Goal: Task Accomplishment & Management: Use online tool/utility

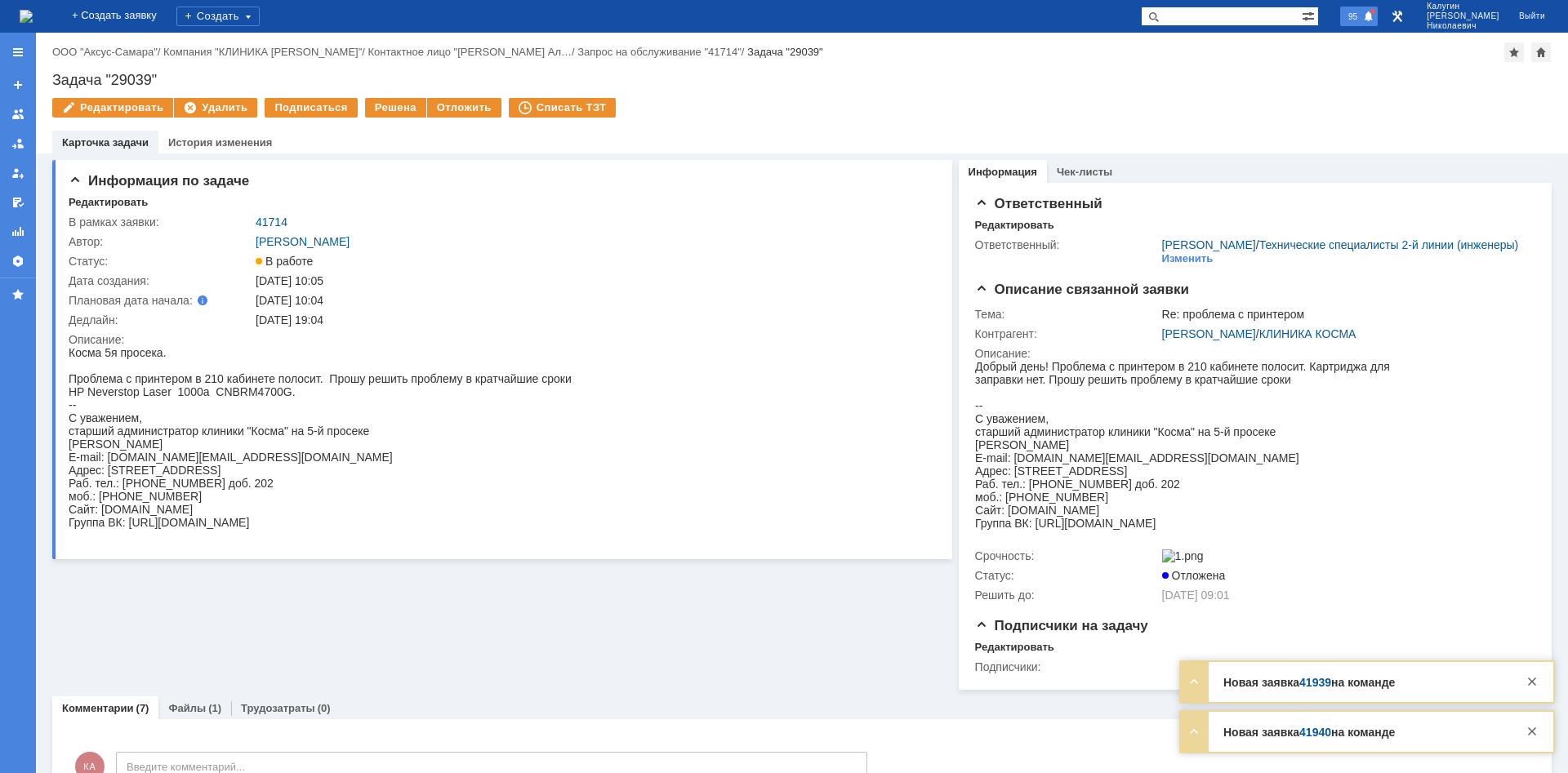
click at [1374, 18] on span at bounding box center [1368, 16] width 11 height 13
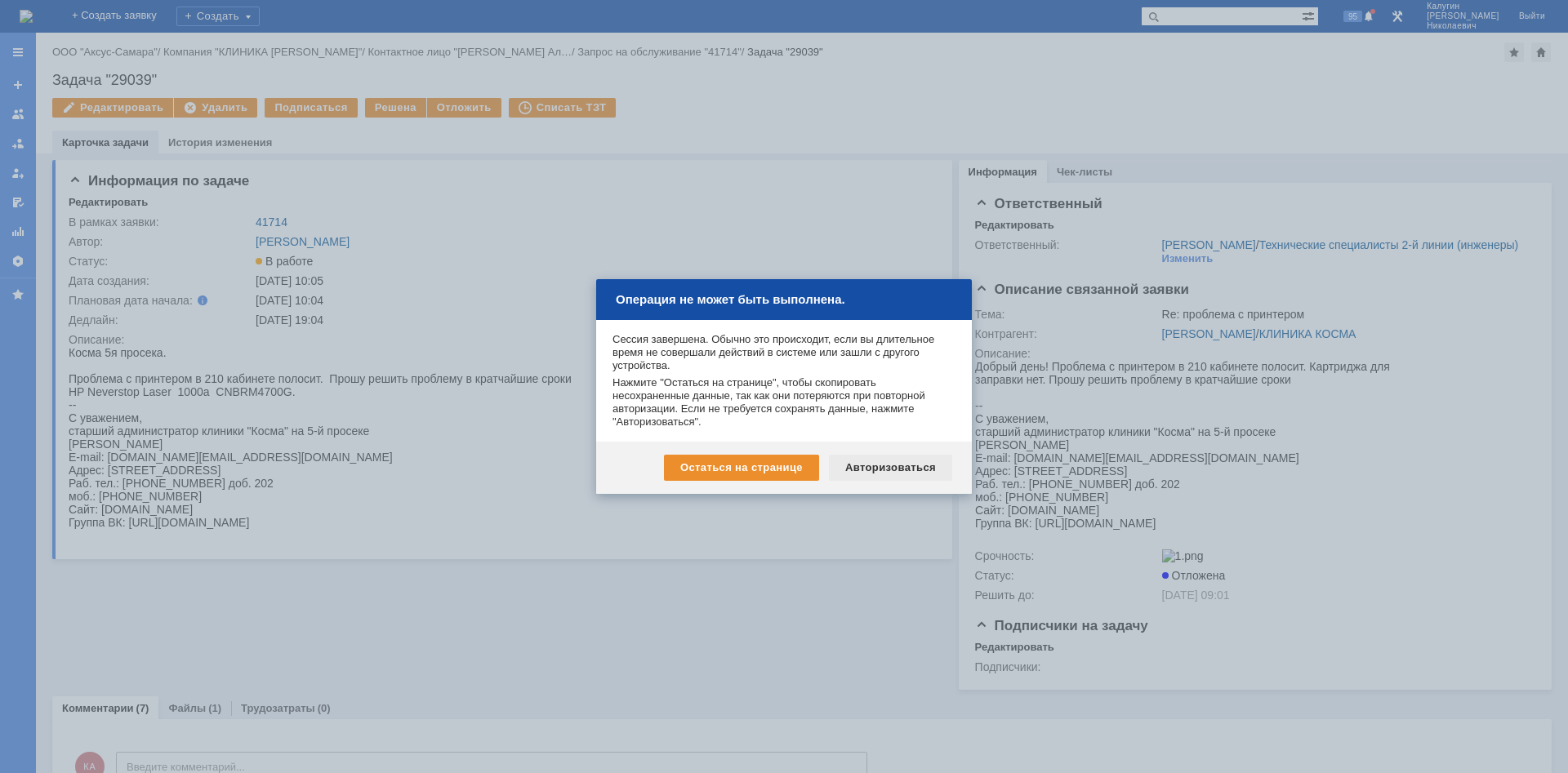
drag, startPoint x: 904, startPoint y: 470, endPoint x: 766, endPoint y: 140, distance: 357.7
click at [904, 470] on div "Авторизоваться" at bounding box center [891, 468] width 123 height 26
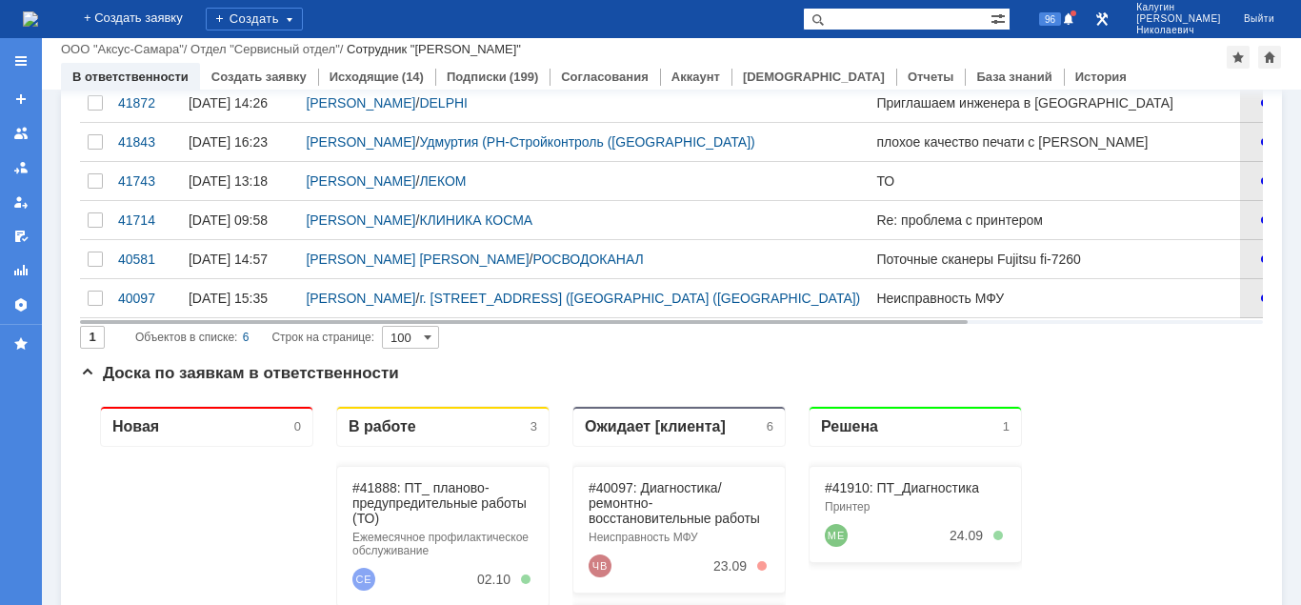
scroll to position [194, 0]
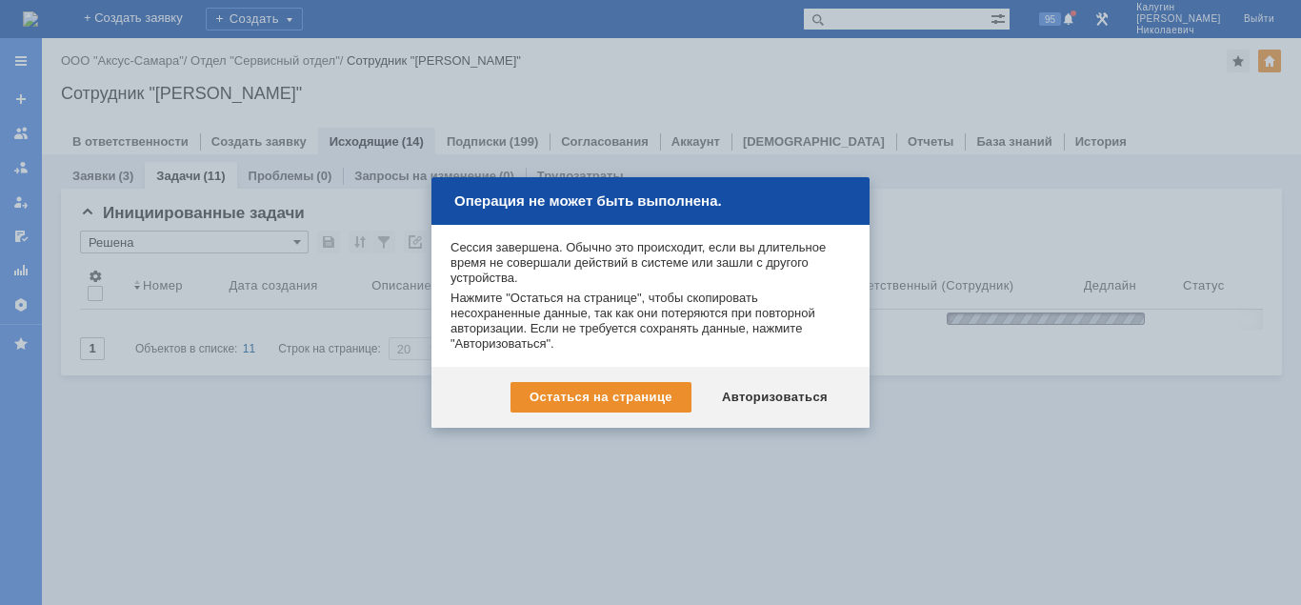
scroll to position [220, 598]
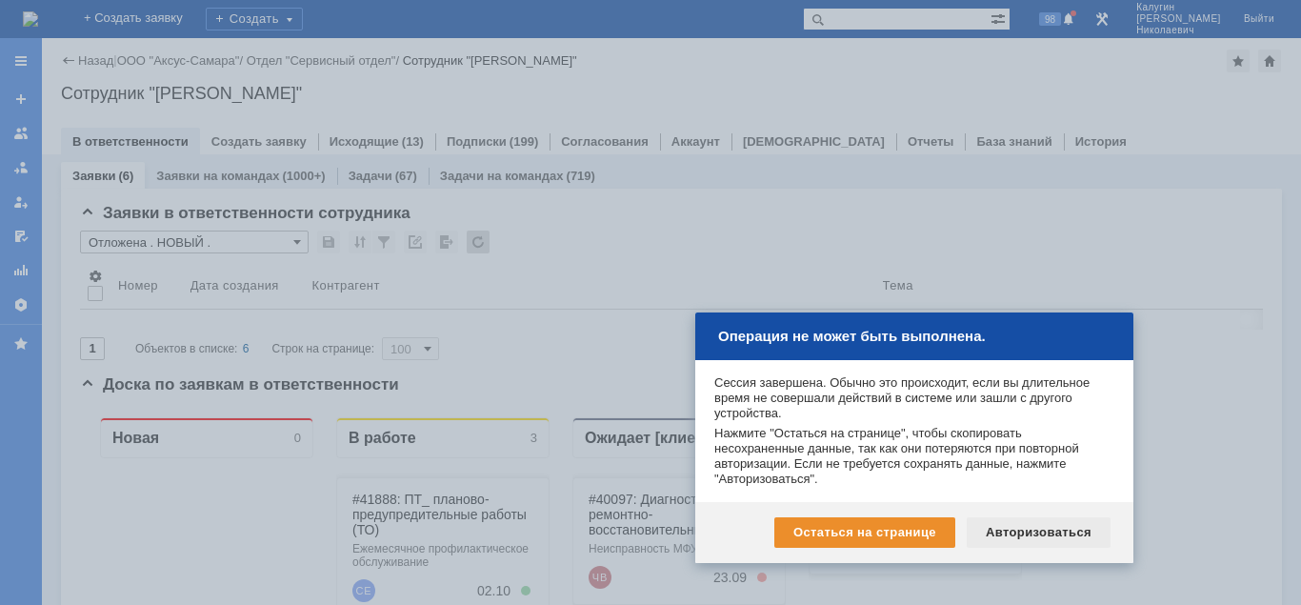
click at [1029, 532] on div "Авторизоваться" at bounding box center [1039, 532] width 144 height 30
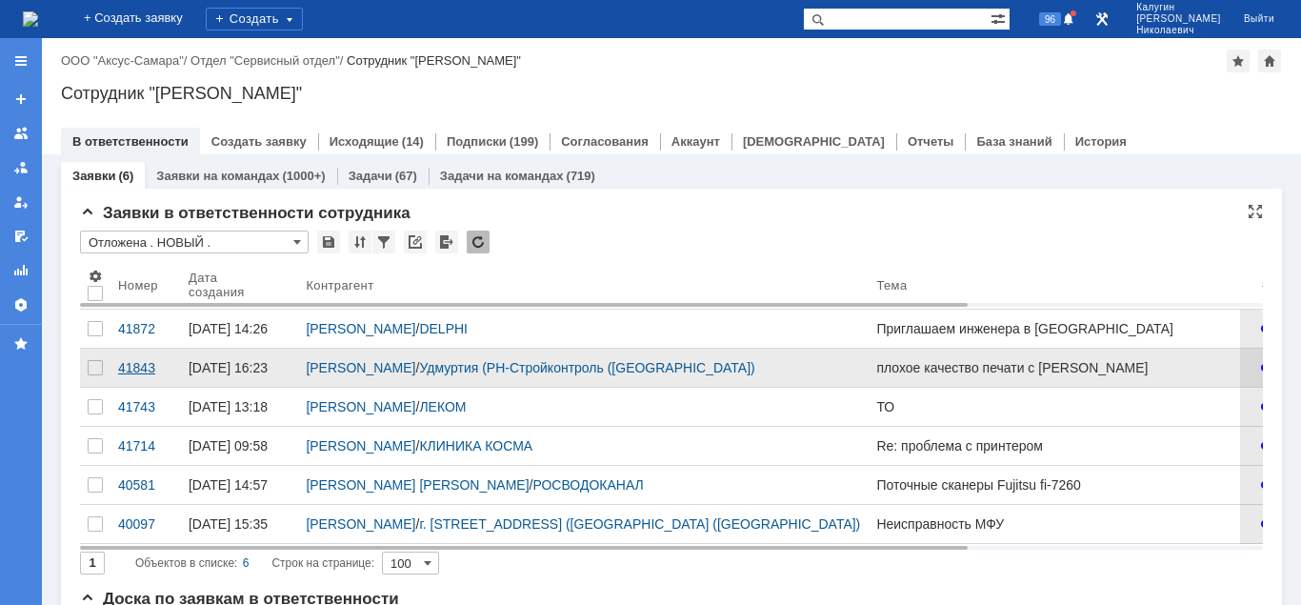
click at [134, 375] on div "41843" at bounding box center [145, 367] width 55 height 15
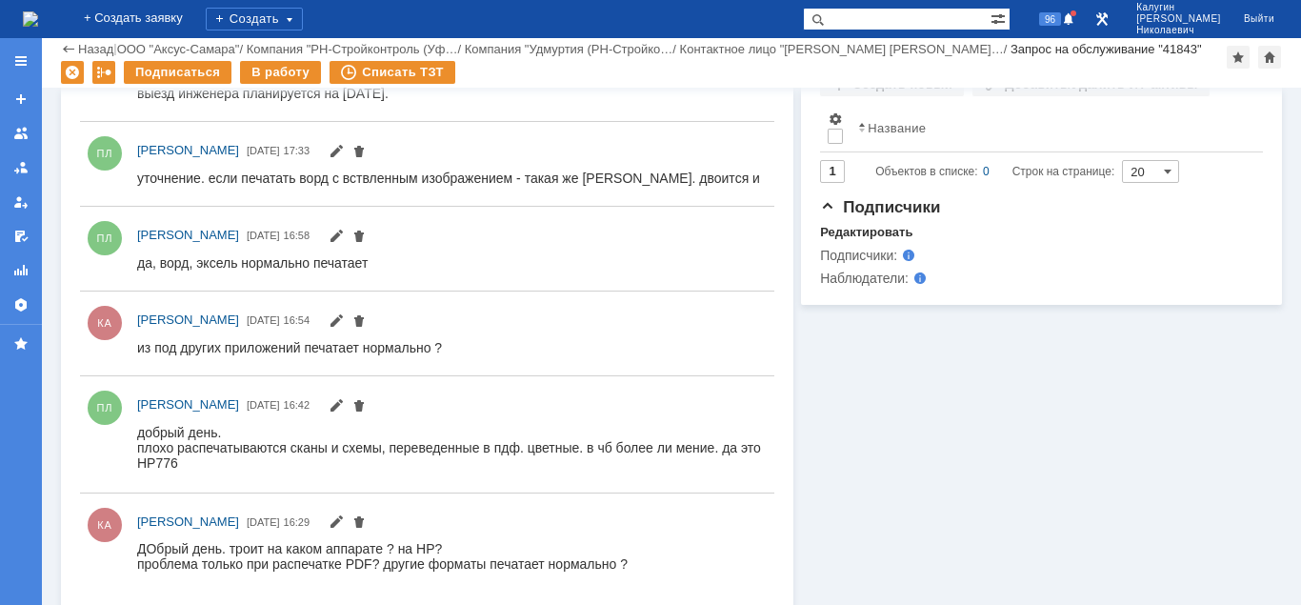
scroll to position [71, 0]
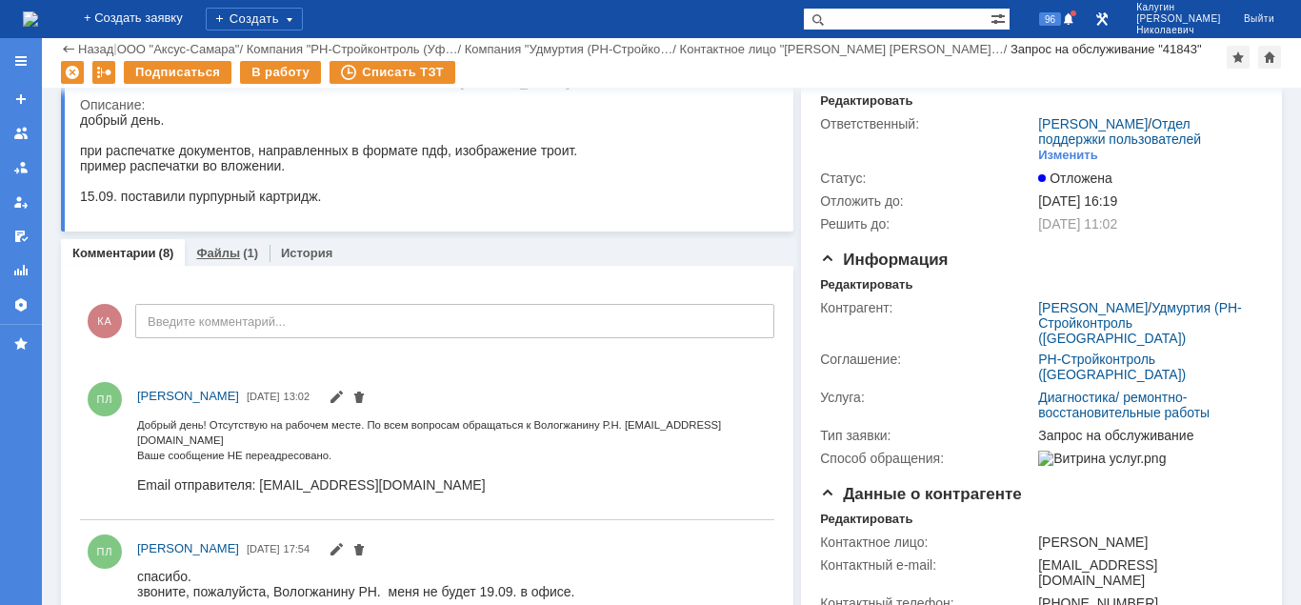
click at [238, 251] on div "Файлы (1)" at bounding box center [227, 253] width 62 height 12
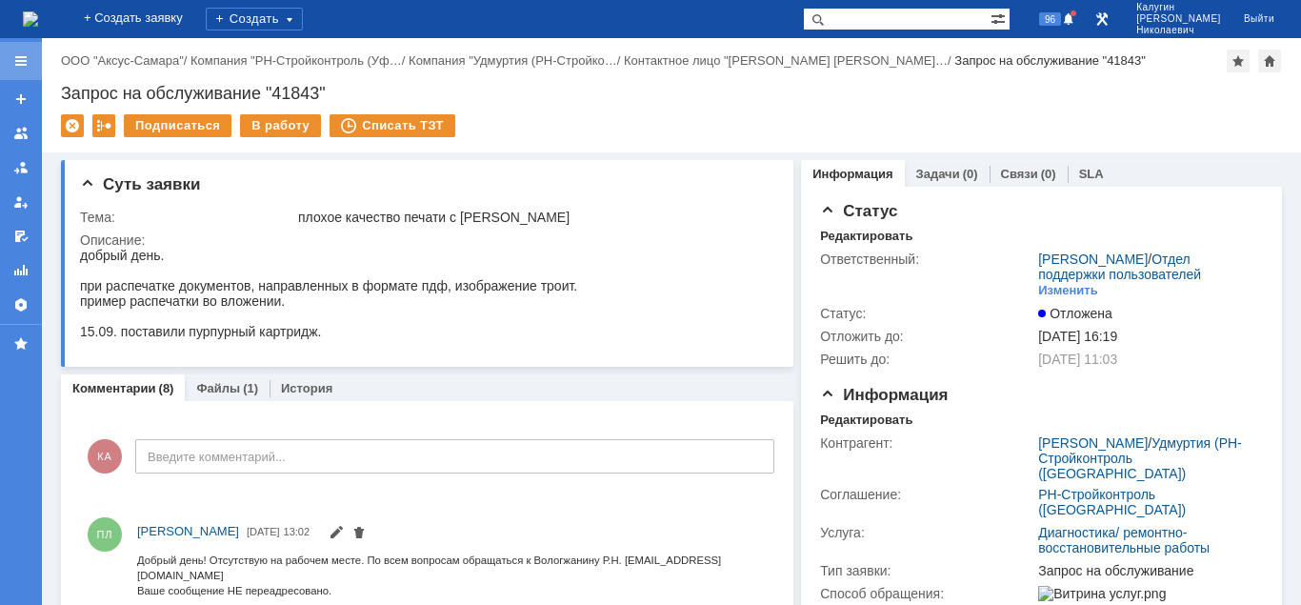
click at [20, 61] on div at bounding box center [20, 60] width 15 height 15
